Goal: Find specific page/section: Find specific page/section

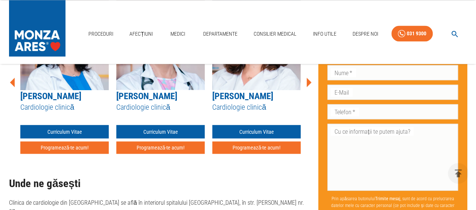
scroll to position [623, 0]
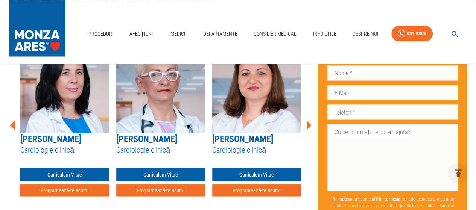
click at [307, 120] on icon at bounding box center [309, 124] width 5 height 9
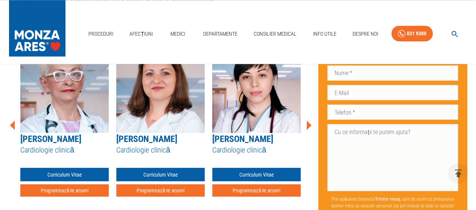
click at [309, 120] on icon at bounding box center [309, 124] width 5 height 9
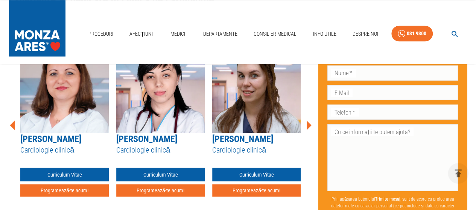
click at [309, 120] on icon at bounding box center [309, 124] width 5 height 9
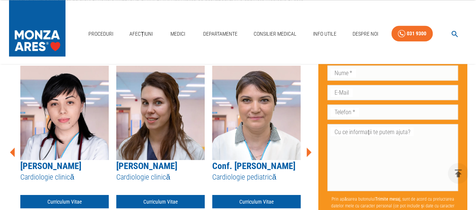
scroll to position [593, 0]
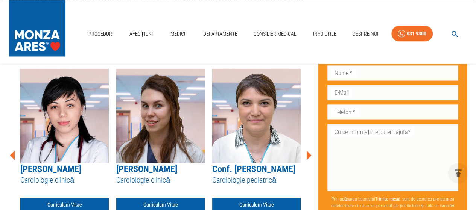
click at [309, 151] on icon at bounding box center [309, 155] width 5 height 9
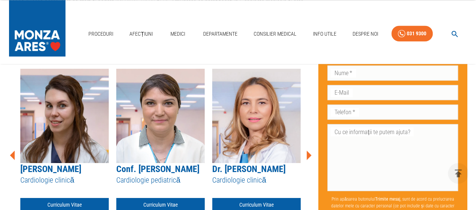
click at [308, 151] on icon at bounding box center [309, 155] width 5 height 9
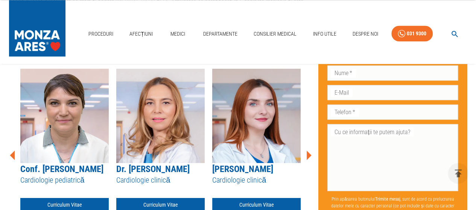
click at [308, 151] on icon at bounding box center [309, 155] width 5 height 9
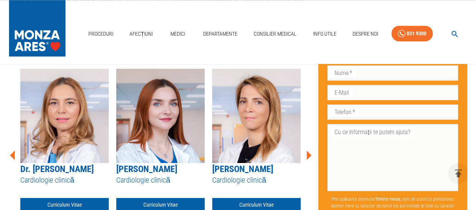
click at [308, 151] on icon at bounding box center [309, 155] width 5 height 9
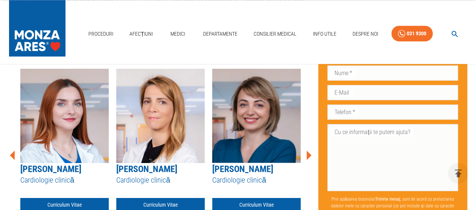
click at [308, 151] on icon at bounding box center [309, 155] width 5 height 9
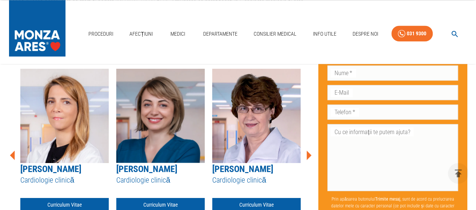
click at [308, 151] on icon at bounding box center [309, 155] width 5 height 9
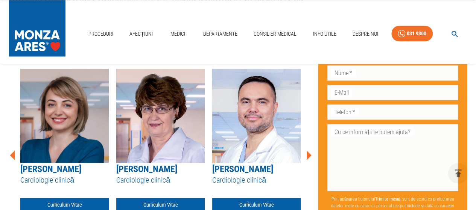
click at [308, 151] on icon at bounding box center [309, 155] width 5 height 9
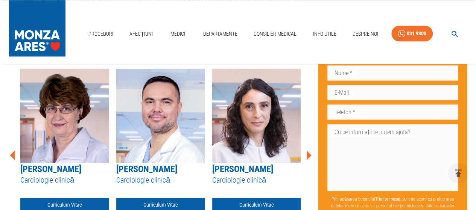
click at [308, 151] on icon at bounding box center [309, 155] width 5 height 9
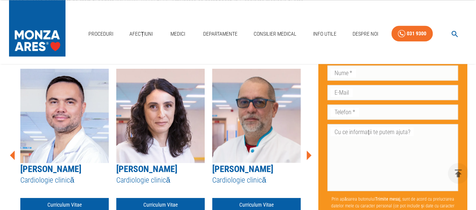
click at [308, 151] on icon at bounding box center [309, 155] width 5 height 9
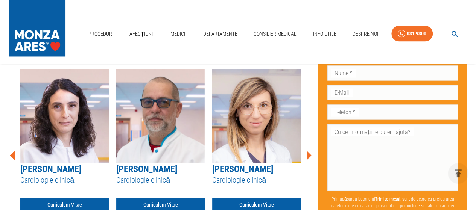
click at [308, 151] on icon at bounding box center [309, 155] width 5 height 9
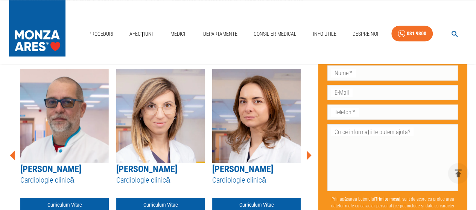
click at [308, 151] on icon at bounding box center [309, 155] width 5 height 9
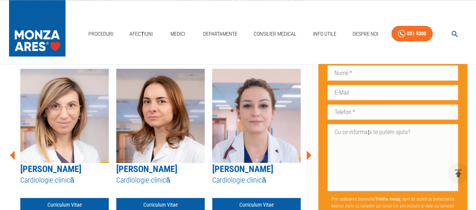
click at [308, 151] on icon at bounding box center [309, 155] width 5 height 9
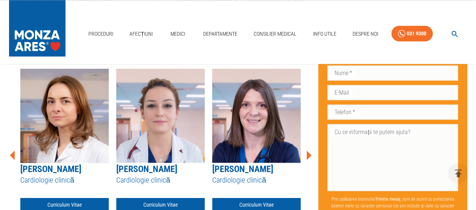
click at [308, 151] on icon at bounding box center [309, 155] width 5 height 9
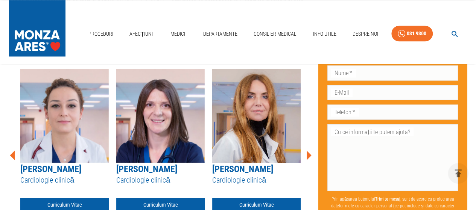
click at [308, 151] on icon at bounding box center [309, 155] width 5 height 9
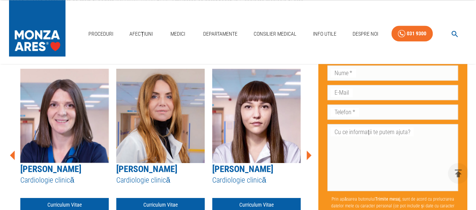
click at [308, 151] on icon at bounding box center [309, 155] width 5 height 9
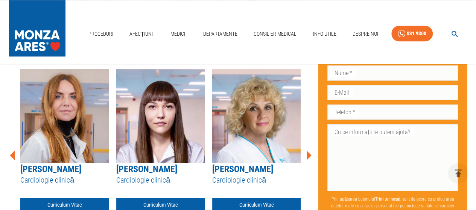
click at [308, 151] on icon at bounding box center [309, 155] width 5 height 9
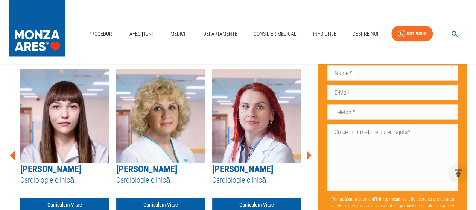
click at [308, 151] on icon at bounding box center [309, 155] width 5 height 9
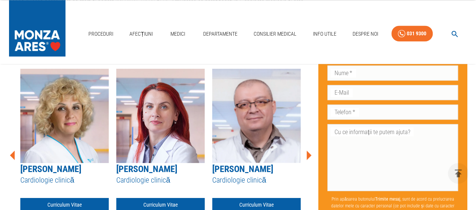
click at [308, 151] on icon at bounding box center [309, 155] width 5 height 9
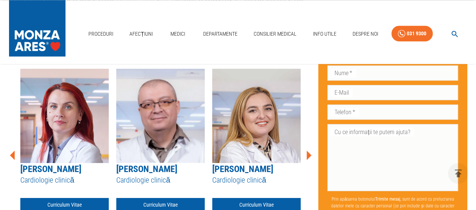
click at [308, 151] on icon at bounding box center [309, 155] width 5 height 9
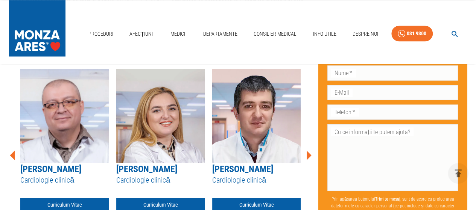
click at [308, 151] on icon at bounding box center [309, 155] width 5 height 9
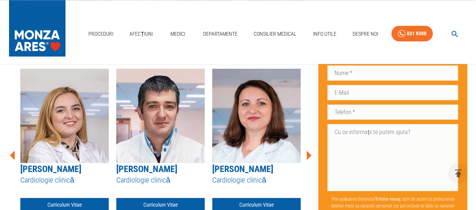
click at [308, 151] on icon at bounding box center [309, 155] width 5 height 9
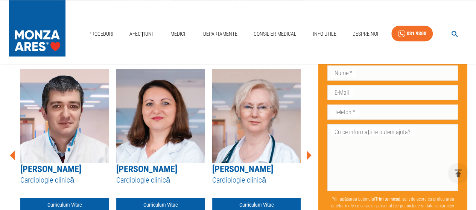
click at [308, 151] on icon at bounding box center [309, 155] width 5 height 9
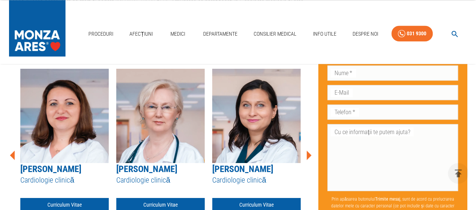
click at [308, 151] on icon at bounding box center [309, 155] width 5 height 9
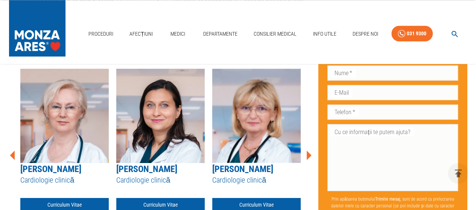
click at [308, 151] on icon at bounding box center [309, 155] width 5 height 9
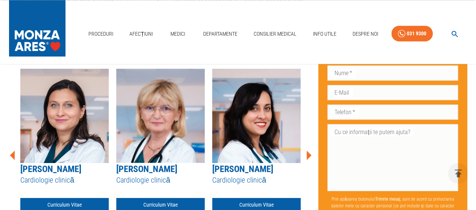
click at [308, 151] on icon at bounding box center [309, 155] width 5 height 9
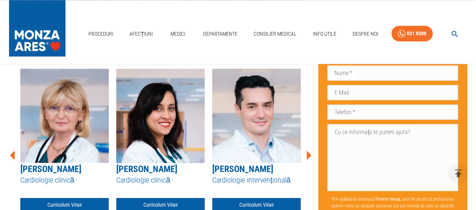
click at [308, 151] on icon at bounding box center [309, 155] width 5 height 9
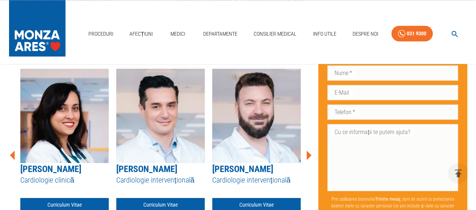
click at [308, 151] on icon at bounding box center [309, 155] width 5 height 9
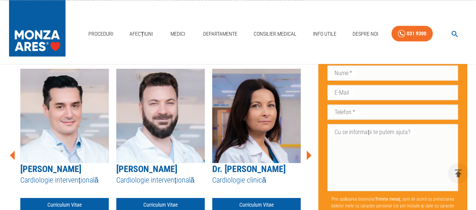
click at [308, 151] on icon at bounding box center [309, 155] width 5 height 9
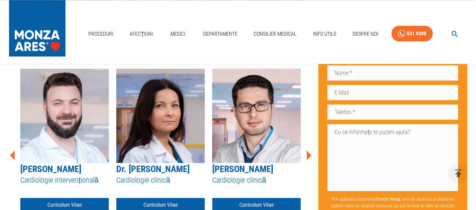
click at [308, 151] on icon at bounding box center [309, 155] width 5 height 9
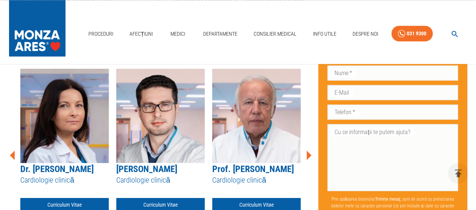
click at [308, 151] on icon at bounding box center [309, 155] width 5 height 9
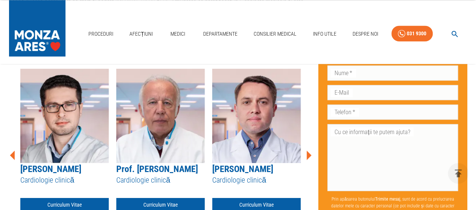
click at [308, 151] on icon at bounding box center [309, 155] width 5 height 9
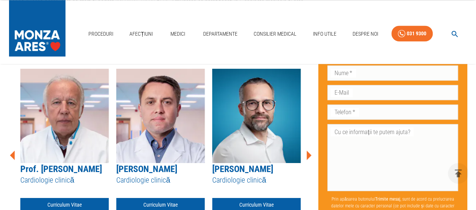
click at [308, 151] on icon at bounding box center [309, 155] width 5 height 9
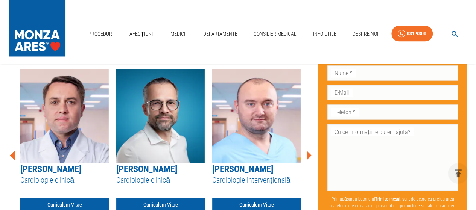
click at [308, 151] on icon at bounding box center [309, 155] width 5 height 9
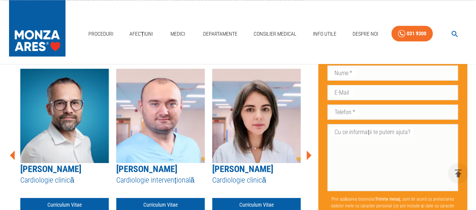
click at [308, 151] on icon at bounding box center [309, 155] width 5 height 9
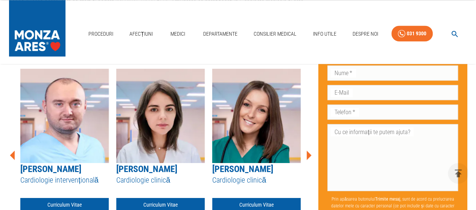
click at [308, 151] on icon at bounding box center [309, 155] width 5 height 9
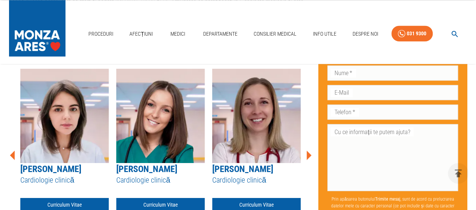
click at [308, 151] on icon at bounding box center [309, 155] width 5 height 9
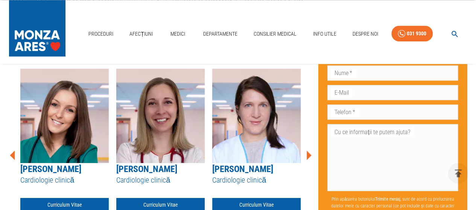
click at [308, 151] on icon at bounding box center [309, 155] width 5 height 9
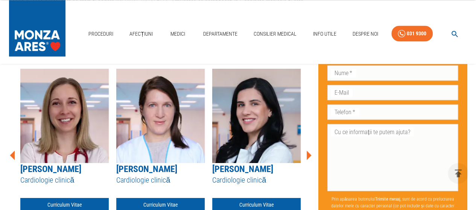
click at [308, 151] on icon at bounding box center [309, 155] width 5 height 9
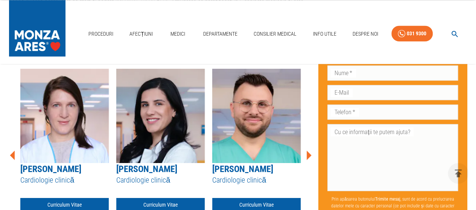
click at [308, 151] on icon at bounding box center [309, 155] width 5 height 9
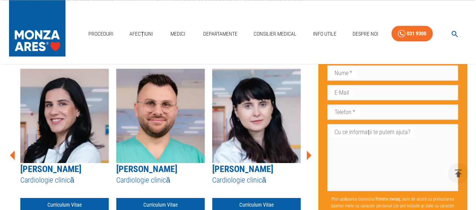
click at [308, 151] on icon at bounding box center [309, 155] width 5 height 9
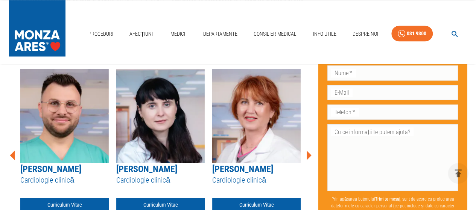
click at [308, 151] on icon at bounding box center [309, 155] width 5 height 9
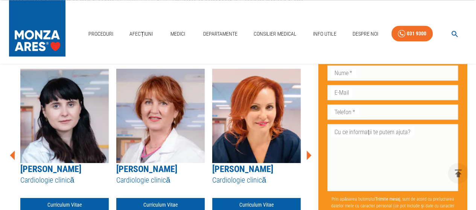
click at [308, 151] on icon at bounding box center [309, 155] width 5 height 9
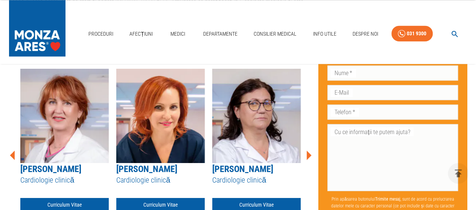
click at [308, 151] on icon at bounding box center [309, 155] width 5 height 9
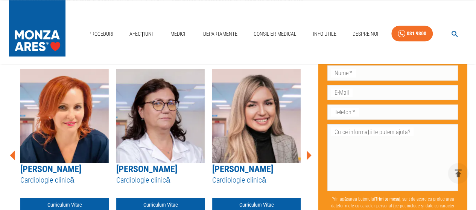
click at [308, 151] on icon at bounding box center [309, 155] width 5 height 9
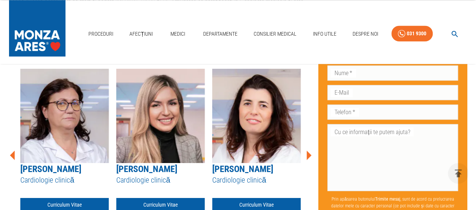
click at [308, 151] on icon at bounding box center [309, 155] width 5 height 9
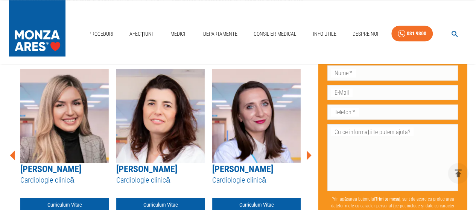
click at [308, 151] on icon at bounding box center [309, 155] width 5 height 9
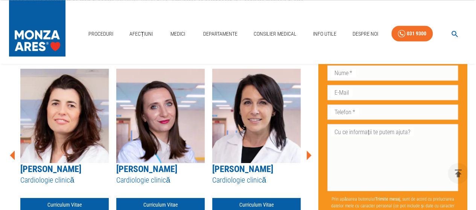
click at [308, 151] on icon at bounding box center [309, 155] width 5 height 9
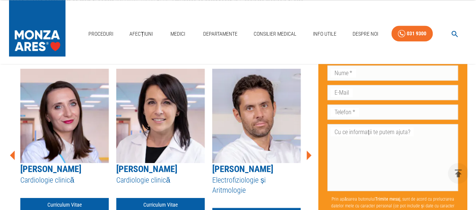
click at [308, 151] on icon at bounding box center [309, 155] width 5 height 9
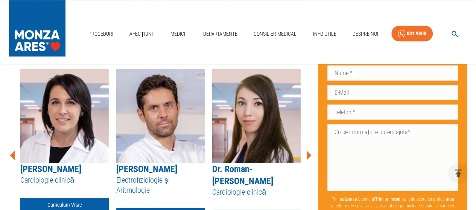
click at [308, 151] on icon at bounding box center [309, 155] width 5 height 9
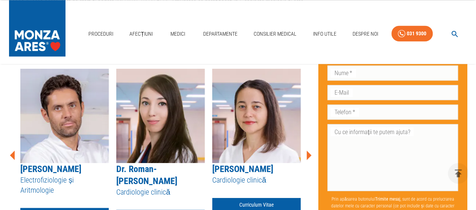
click at [308, 151] on icon at bounding box center [309, 155] width 5 height 9
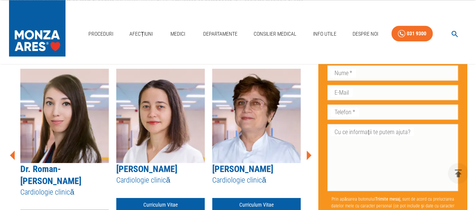
click at [308, 151] on icon at bounding box center [309, 155] width 5 height 9
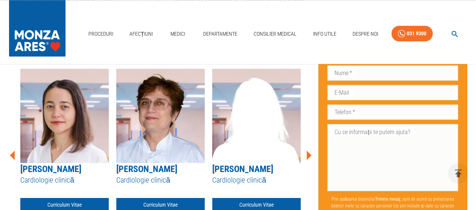
click at [308, 151] on icon at bounding box center [309, 155] width 5 height 9
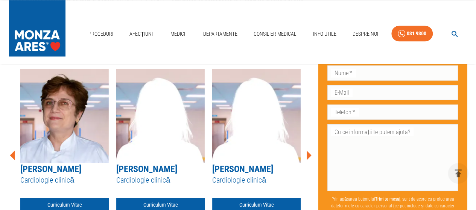
click at [308, 151] on icon at bounding box center [309, 155] width 5 height 9
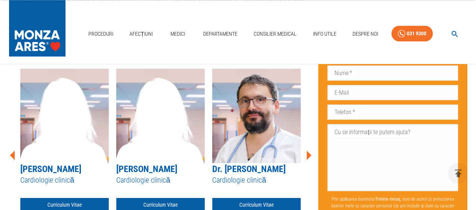
click at [308, 151] on icon at bounding box center [309, 155] width 5 height 9
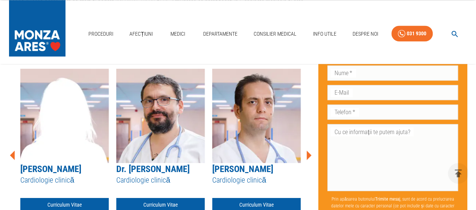
click at [308, 151] on icon at bounding box center [309, 155] width 5 height 9
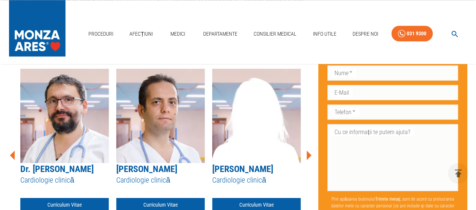
click at [308, 151] on icon at bounding box center [309, 155] width 5 height 9
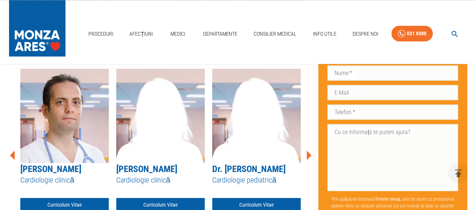
click at [308, 151] on icon at bounding box center [309, 155] width 5 height 9
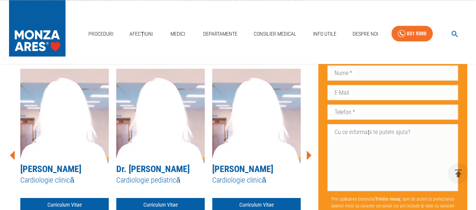
click at [308, 151] on icon at bounding box center [309, 155] width 5 height 9
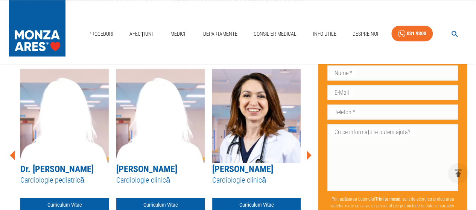
click at [308, 151] on icon at bounding box center [309, 155] width 5 height 9
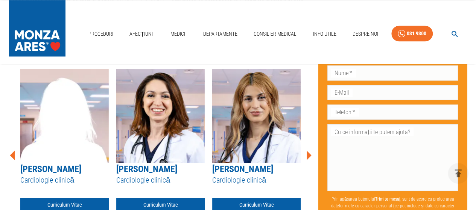
click at [308, 151] on icon at bounding box center [309, 155] width 5 height 9
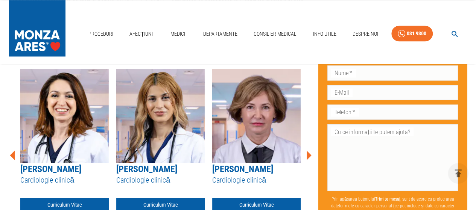
click at [308, 151] on icon at bounding box center [309, 155] width 5 height 9
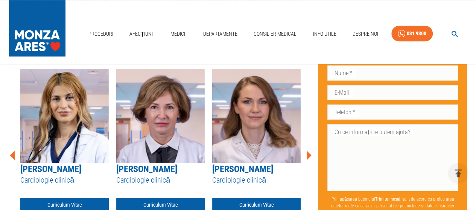
click at [308, 151] on icon at bounding box center [309, 155] width 5 height 9
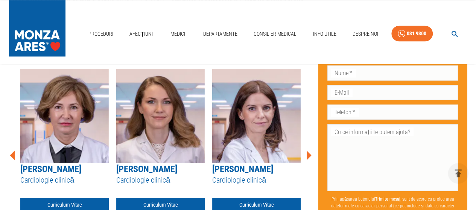
click at [308, 151] on icon at bounding box center [309, 155] width 5 height 9
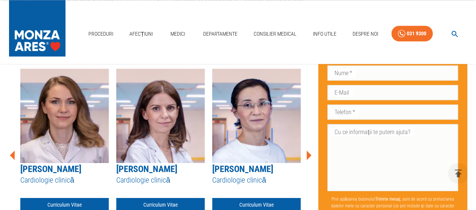
click at [308, 151] on icon at bounding box center [309, 155] width 5 height 9
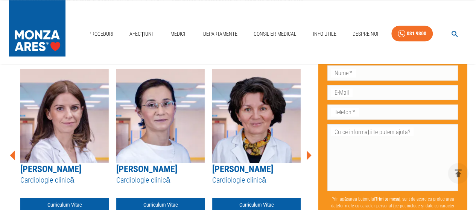
click at [308, 151] on icon at bounding box center [309, 155] width 5 height 9
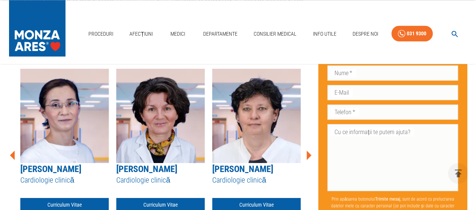
click at [308, 151] on icon at bounding box center [309, 155] width 5 height 9
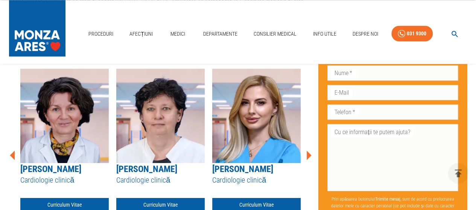
click at [308, 151] on icon at bounding box center [309, 155] width 5 height 9
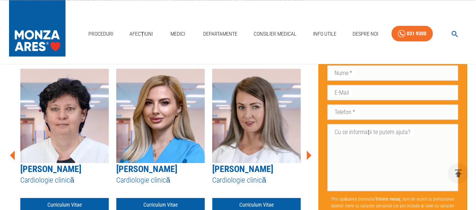
click at [308, 151] on icon at bounding box center [309, 155] width 5 height 9
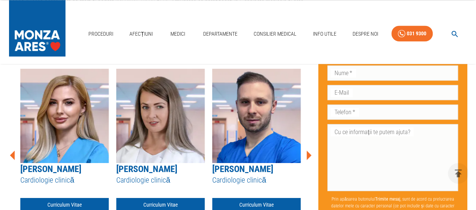
click at [308, 151] on icon at bounding box center [309, 155] width 5 height 9
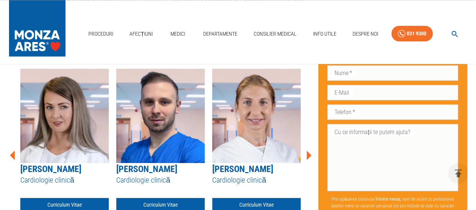
click at [308, 151] on icon at bounding box center [309, 155] width 5 height 9
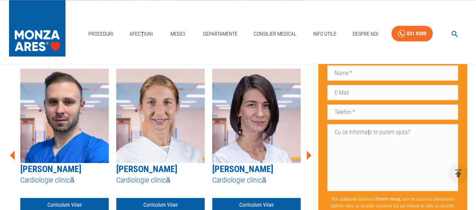
click at [308, 151] on icon at bounding box center [309, 155] width 5 height 9
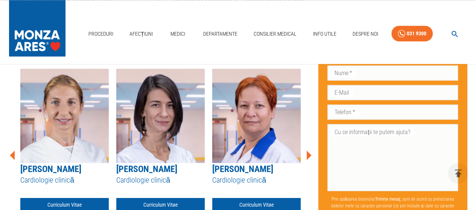
click at [308, 151] on icon at bounding box center [309, 155] width 5 height 9
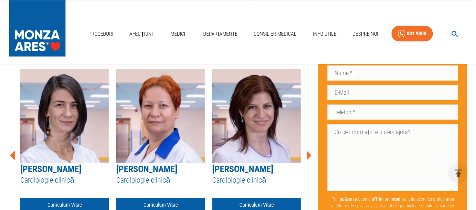
click at [308, 151] on icon at bounding box center [309, 155] width 5 height 9
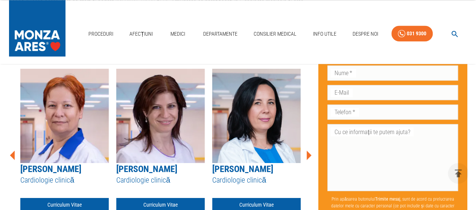
click at [308, 151] on icon at bounding box center [309, 155] width 5 height 9
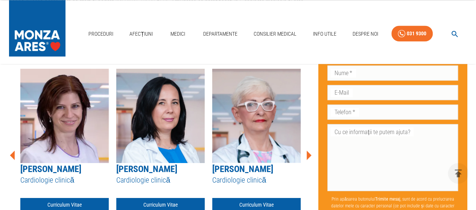
click at [308, 151] on icon at bounding box center [309, 155] width 5 height 9
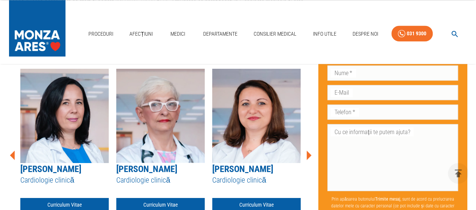
click at [308, 151] on icon at bounding box center [309, 155] width 5 height 9
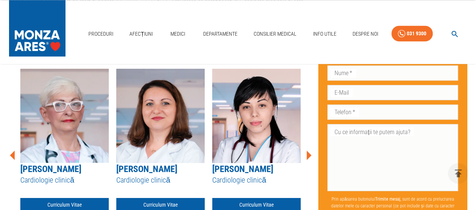
click at [308, 151] on icon at bounding box center [309, 155] width 5 height 9
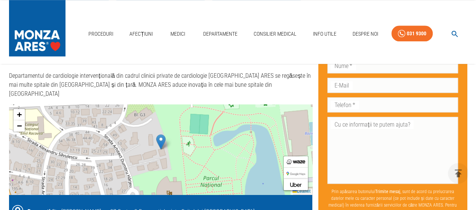
scroll to position [1873, 0]
